Goal: Obtain resource: Download file/media

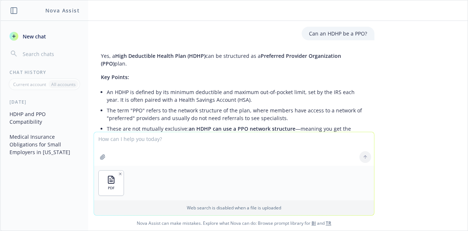
click at [141, 144] on textarea at bounding box center [234, 149] width 280 height 34
type textarea "What is the continuation of coverage from the document?"
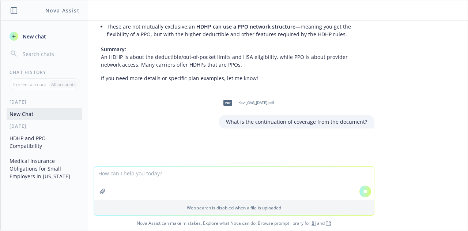
scroll to position [106, 0]
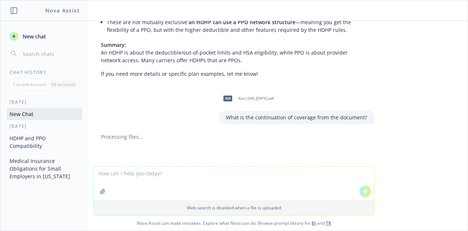
click at [218, 138] on div "Processing files..." at bounding box center [234, 137] width 281 height 8
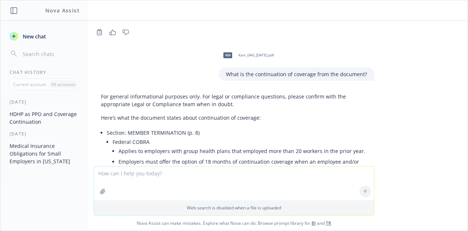
scroll to position [158, 0]
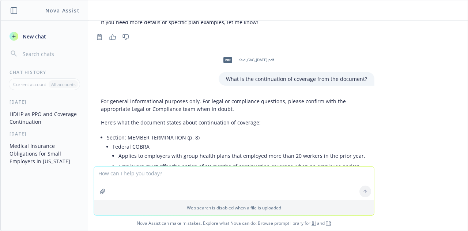
click at [259, 56] on div "pdf Kavi_GAG_[DATE].pdf" at bounding box center [247, 60] width 57 height 18
